Goal: Information Seeking & Learning: Learn about a topic

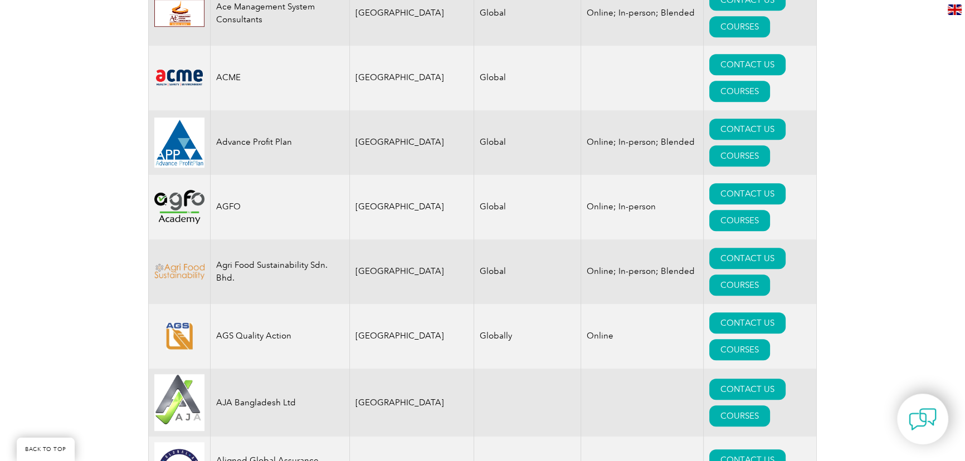
scroll to position [6226, 0]
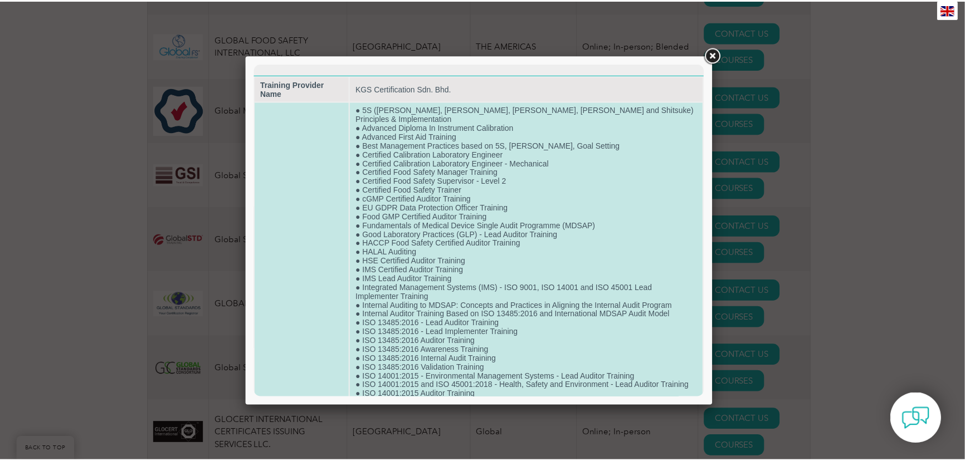
scroll to position [6702, 0]
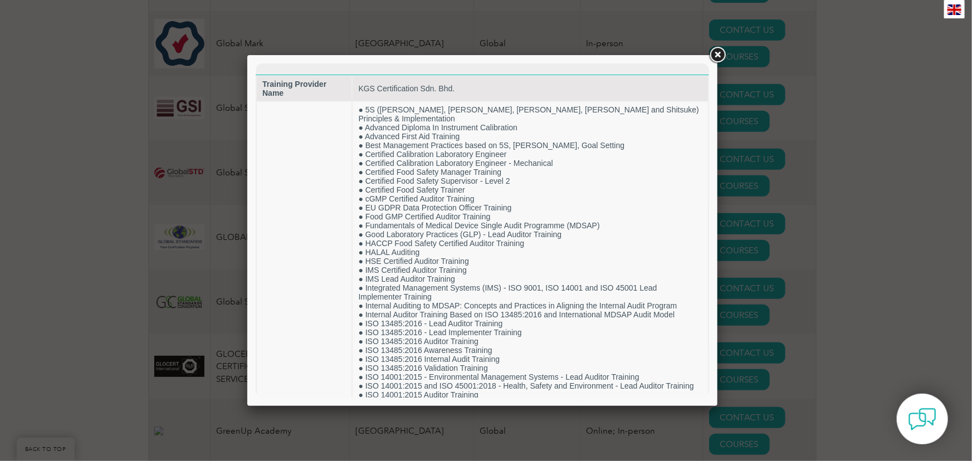
click at [721, 57] on link at bounding box center [717, 55] width 20 height 20
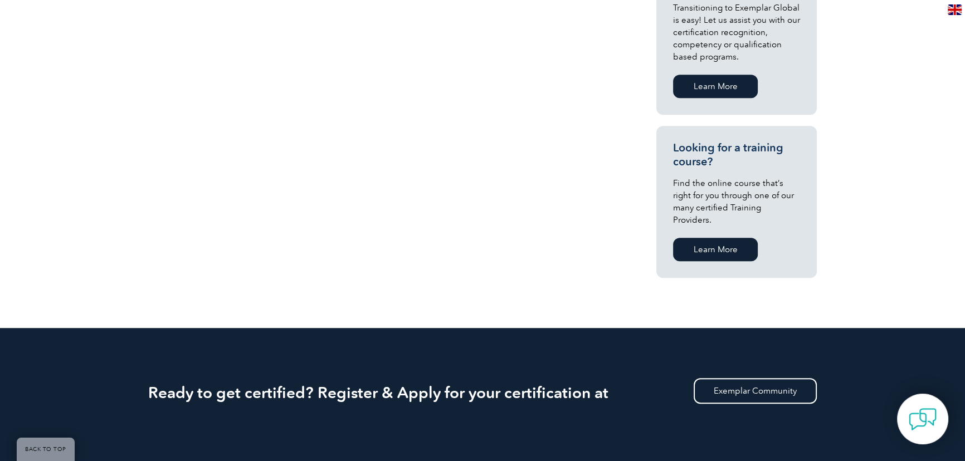
scroll to position [1063, 0]
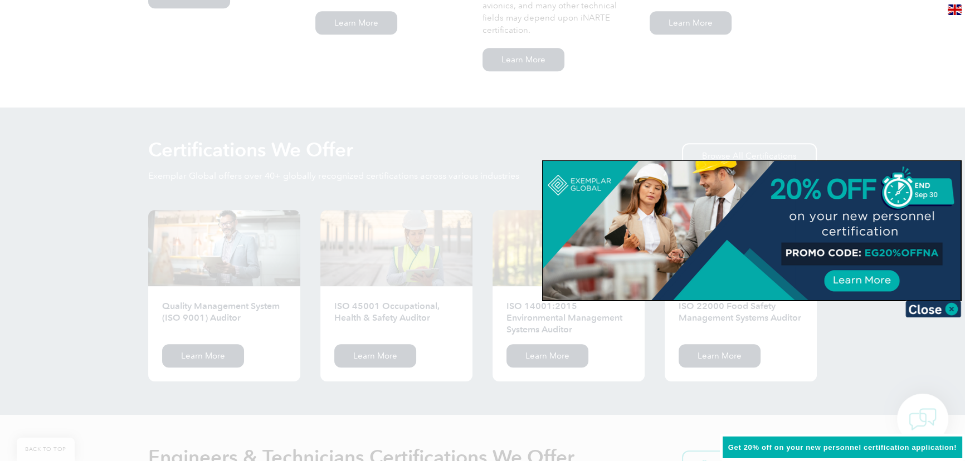
scroll to position [1063, 0]
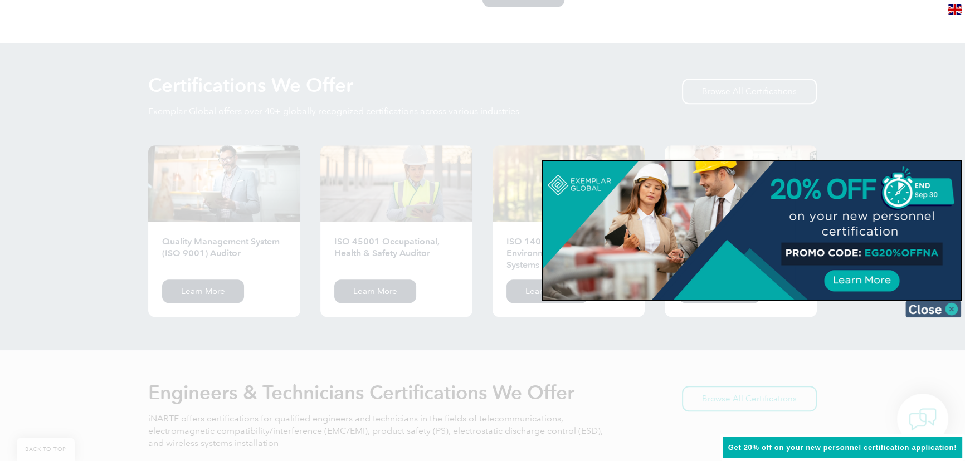
click at [924, 310] on img at bounding box center [933, 309] width 56 height 17
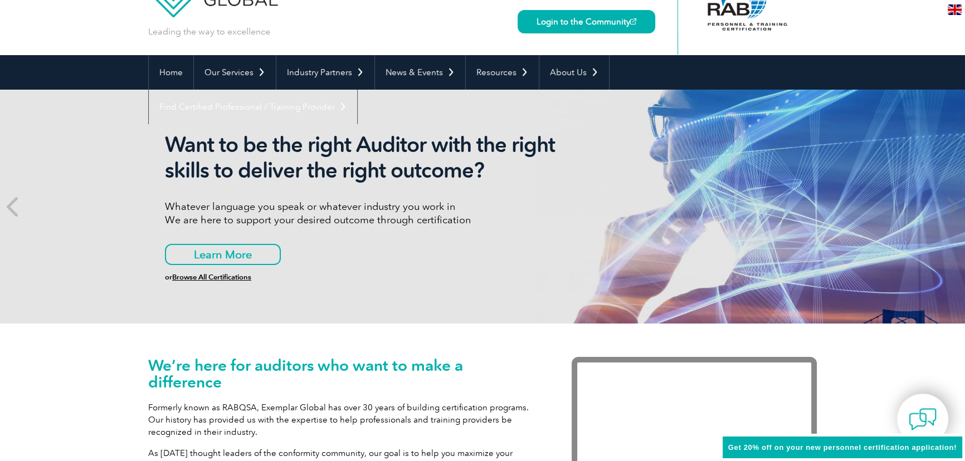
scroll to position [0, 0]
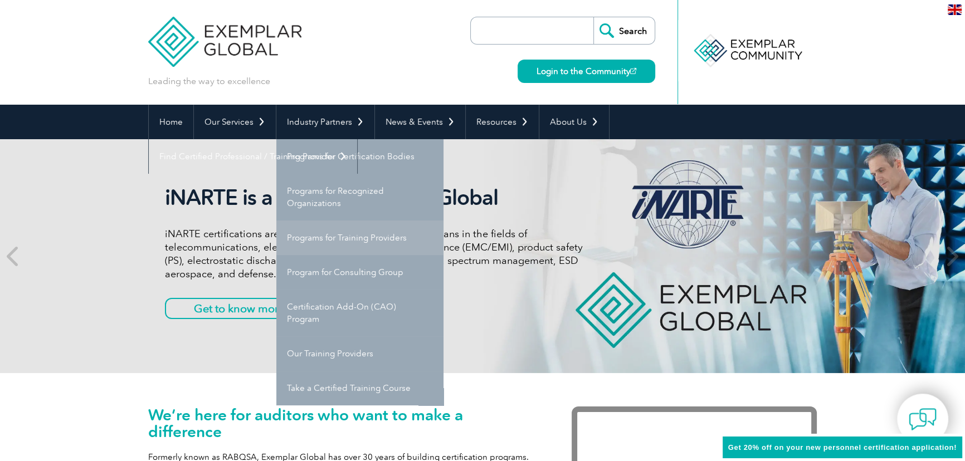
click at [366, 239] on link "Programs for Training Providers" at bounding box center [359, 238] width 167 height 35
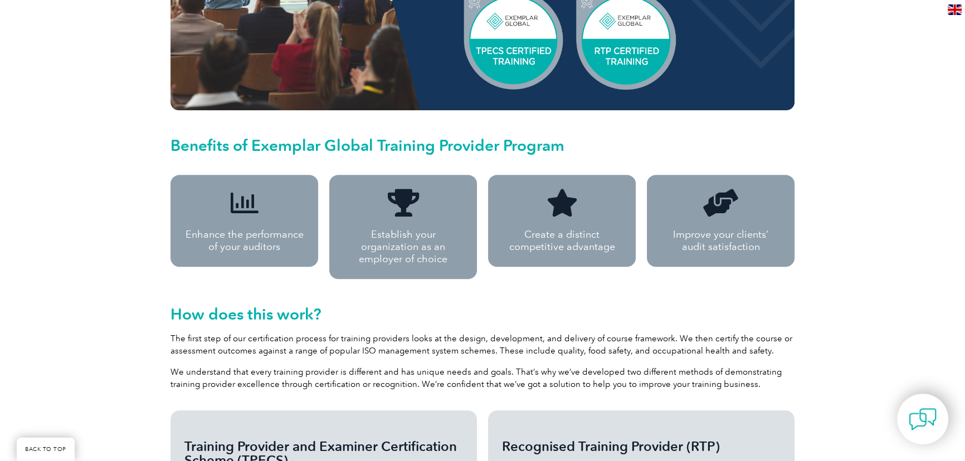
scroll to position [708, 0]
